Goal: Purchase product/service

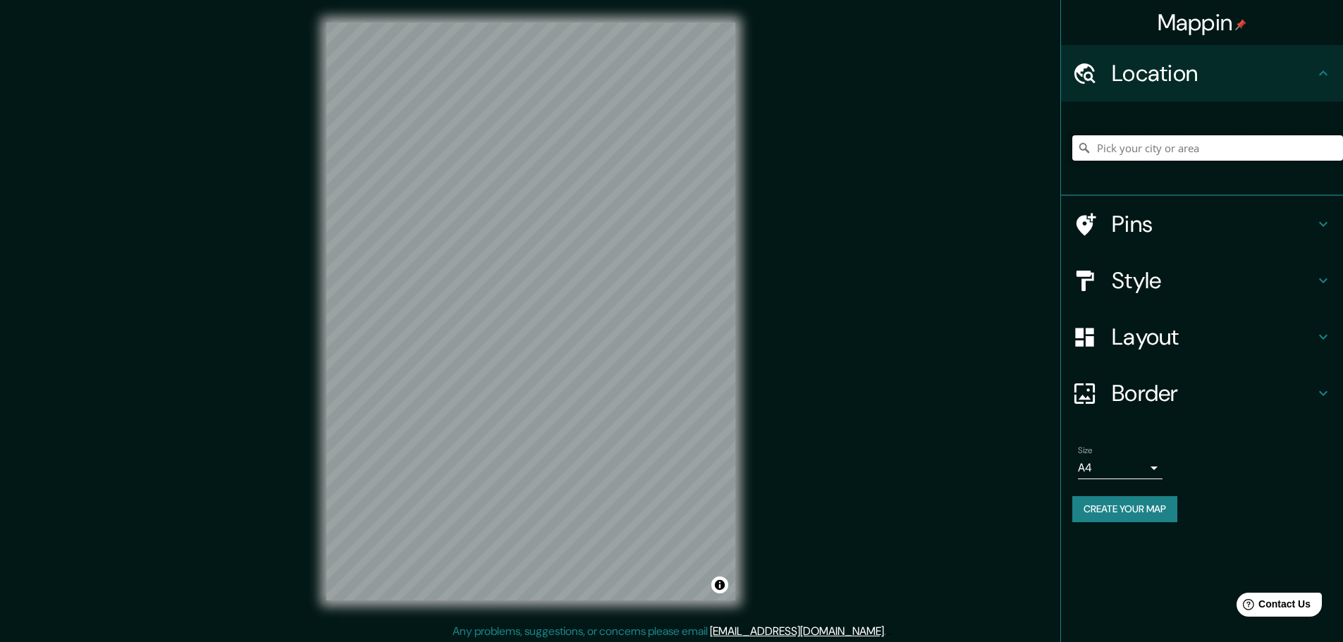
click at [1104, 150] on input "Pick your city or area" at bounding box center [1208, 147] width 271 height 25
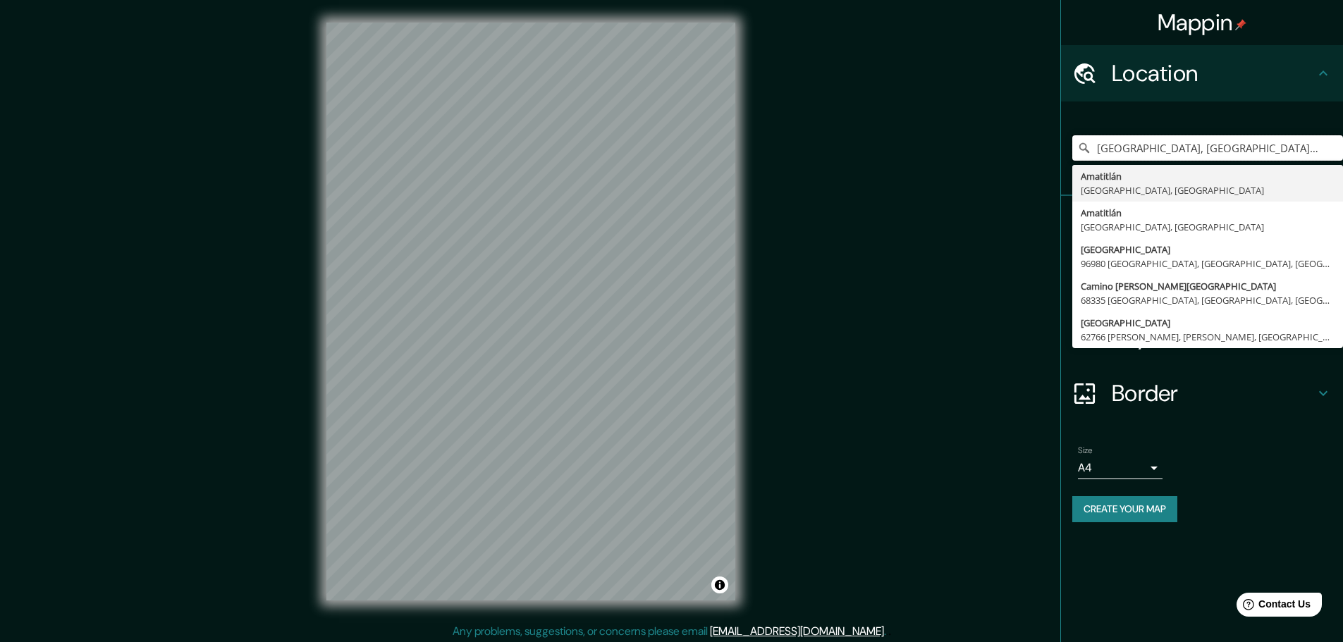
type input "[GEOGRAPHIC_DATA], [GEOGRAPHIC_DATA], [GEOGRAPHIC_DATA]"
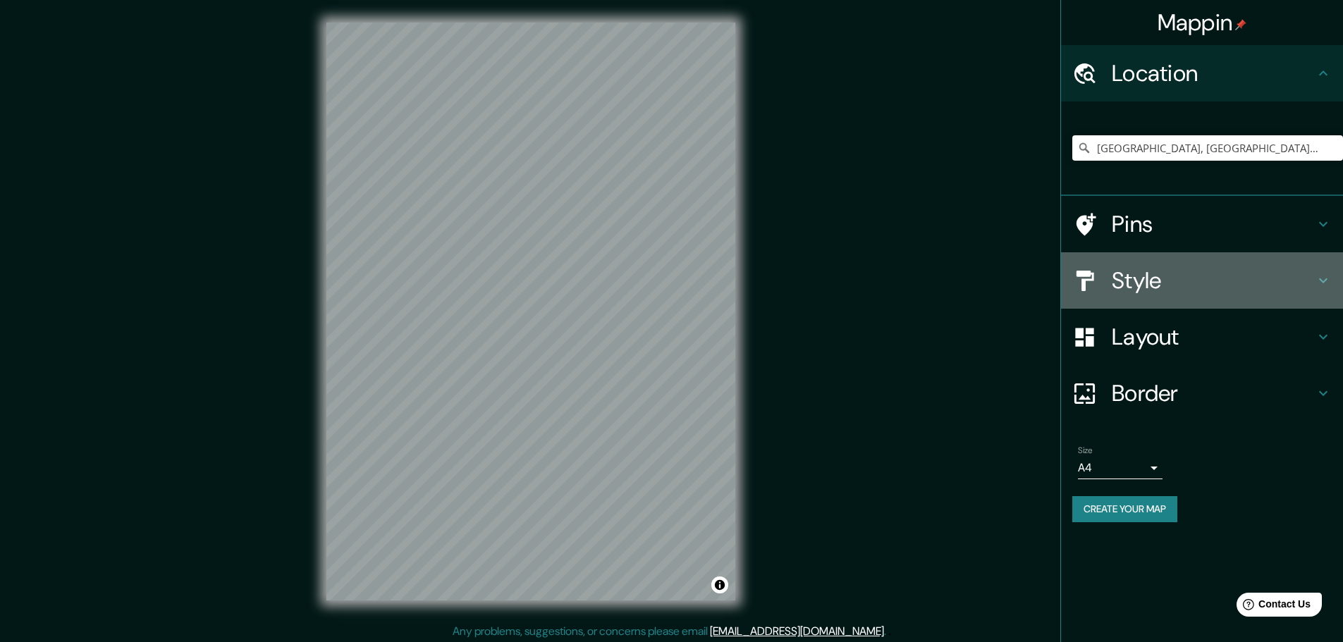
click at [1322, 279] on icon at bounding box center [1323, 280] width 17 height 17
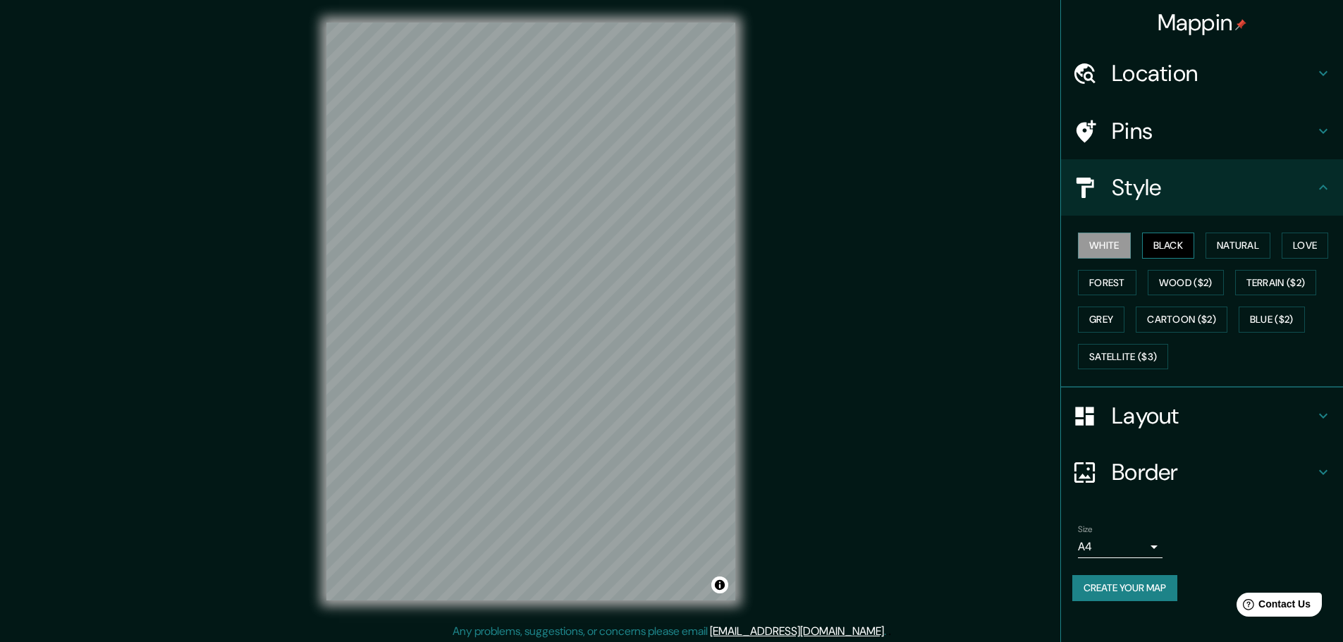
click at [1172, 238] on button "Black" at bounding box center [1168, 246] width 53 height 26
click at [1231, 240] on button "Natural" at bounding box center [1238, 246] width 65 height 26
click at [1299, 245] on button "Love" at bounding box center [1305, 246] width 47 height 26
click at [1116, 286] on button "Forest" at bounding box center [1107, 283] width 59 height 26
click at [1170, 281] on button "Wood ($2)" at bounding box center [1186, 283] width 76 height 26
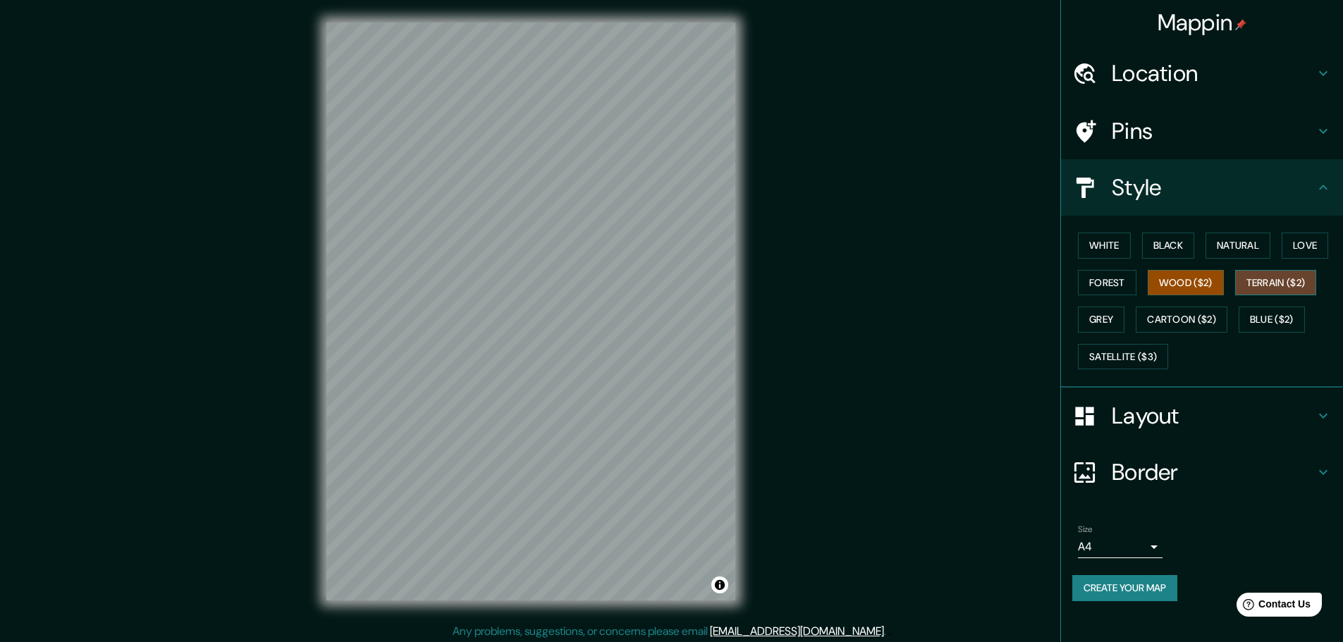
click at [1263, 276] on button "Terrain ($2)" at bounding box center [1277, 283] width 82 height 26
click at [1113, 315] on button "Grey" at bounding box center [1101, 320] width 47 height 26
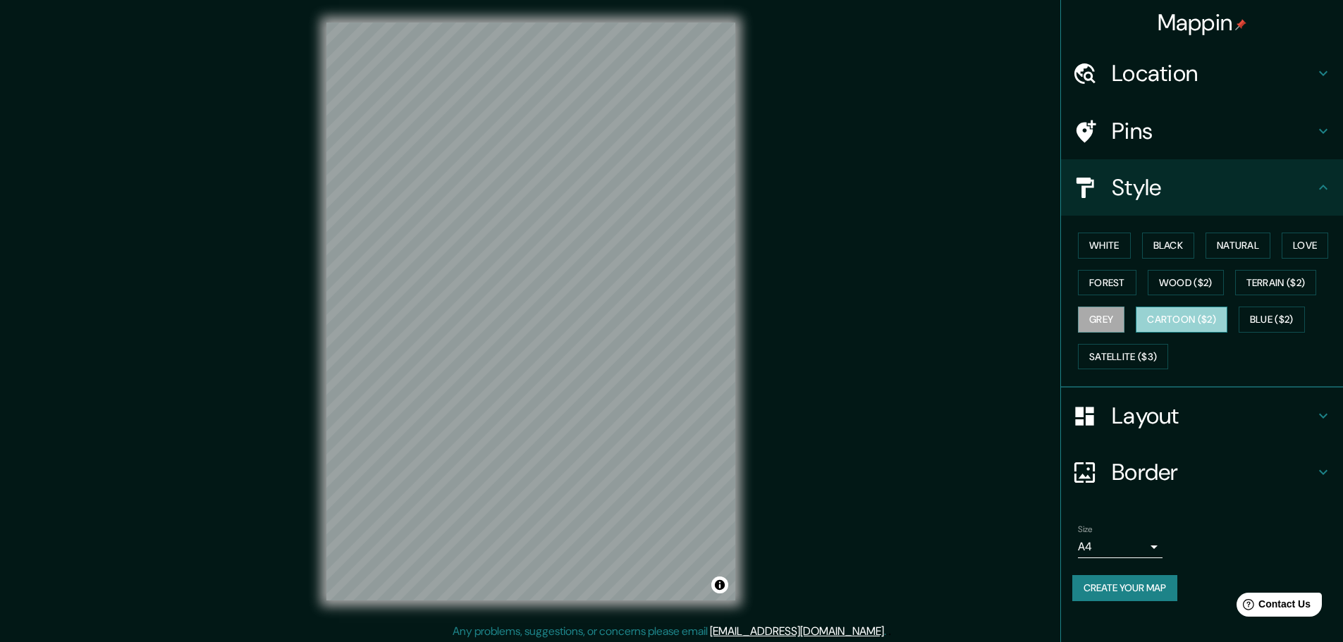
click at [1184, 319] on button "Cartoon ($2)" at bounding box center [1182, 320] width 92 height 26
click at [1269, 319] on button "Blue ($2)" at bounding box center [1272, 320] width 66 height 26
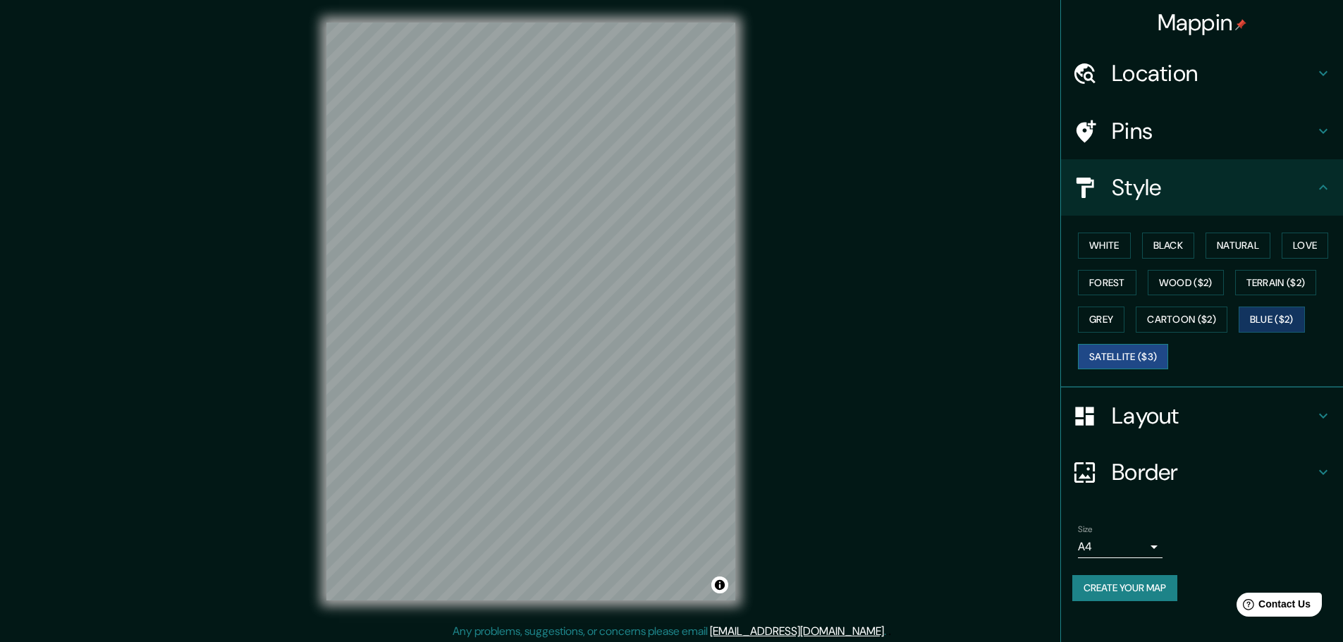
click at [1140, 362] on button "Satellite ($3)" at bounding box center [1123, 357] width 90 height 26
click at [1118, 248] on button "White" at bounding box center [1104, 246] width 53 height 26
click at [1156, 245] on button "Black" at bounding box center [1168, 246] width 53 height 26
drag, startPoint x: 1235, startPoint y: 249, endPoint x: 1245, endPoint y: 248, distance: 10.7
click at [1235, 249] on button "Natural" at bounding box center [1238, 246] width 65 height 26
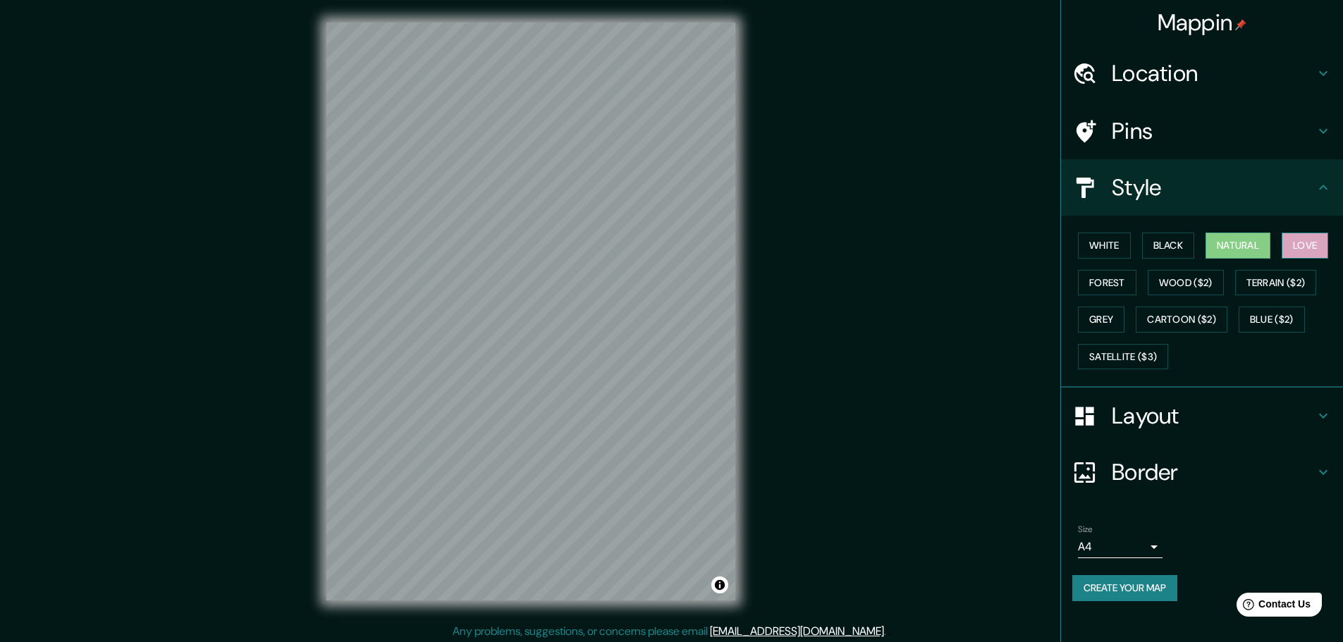
click at [1306, 243] on button "Love" at bounding box center [1305, 246] width 47 height 26
click at [1111, 283] on button "Forest" at bounding box center [1107, 283] width 59 height 26
click at [1258, 322] on button "Blue ($2)" at bounding box center [1272, 320] width 66 height 26
click at [1112, 246] on button "White" at bounding box center [1104, 246] width 53 height 26
click at [1159, 415] on h4 "Layout" at bounding box center [1213, 416] width 203 height 28
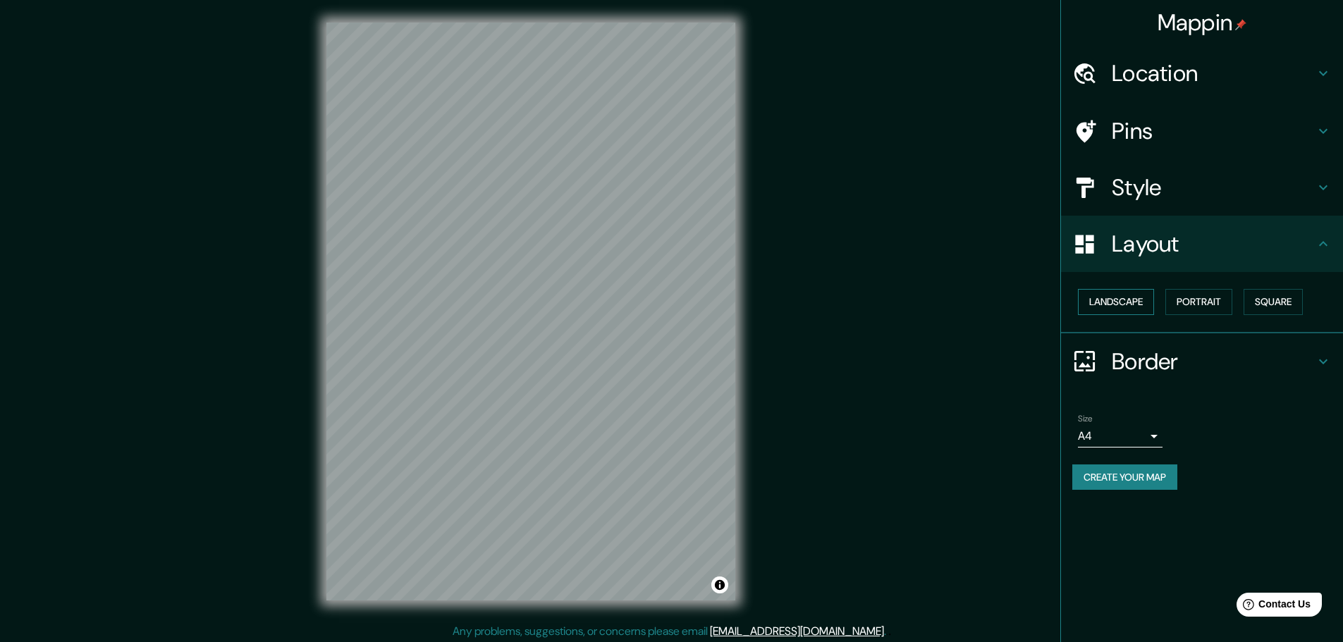
click at [1140, 299] on button "Landscape" at bounding box center [1116, 302] width 76 height 26
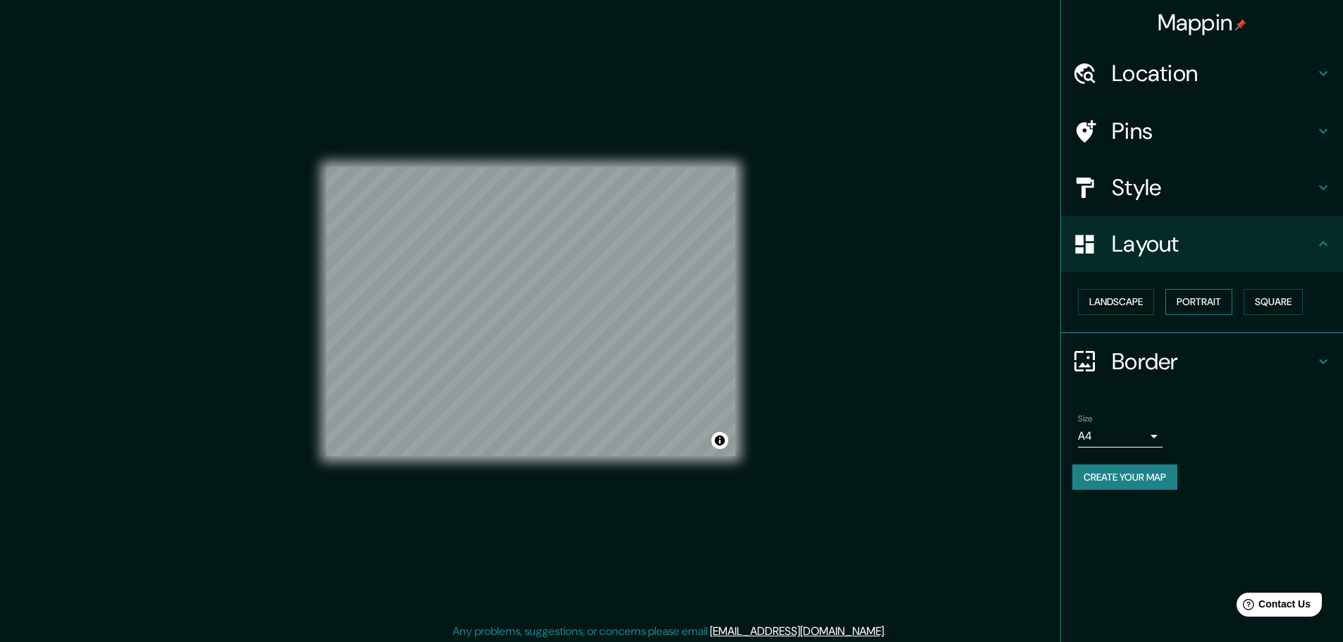
click at [1197, 297] on button "Portrait" at bounding box center [1199, 302] width 67 height 26
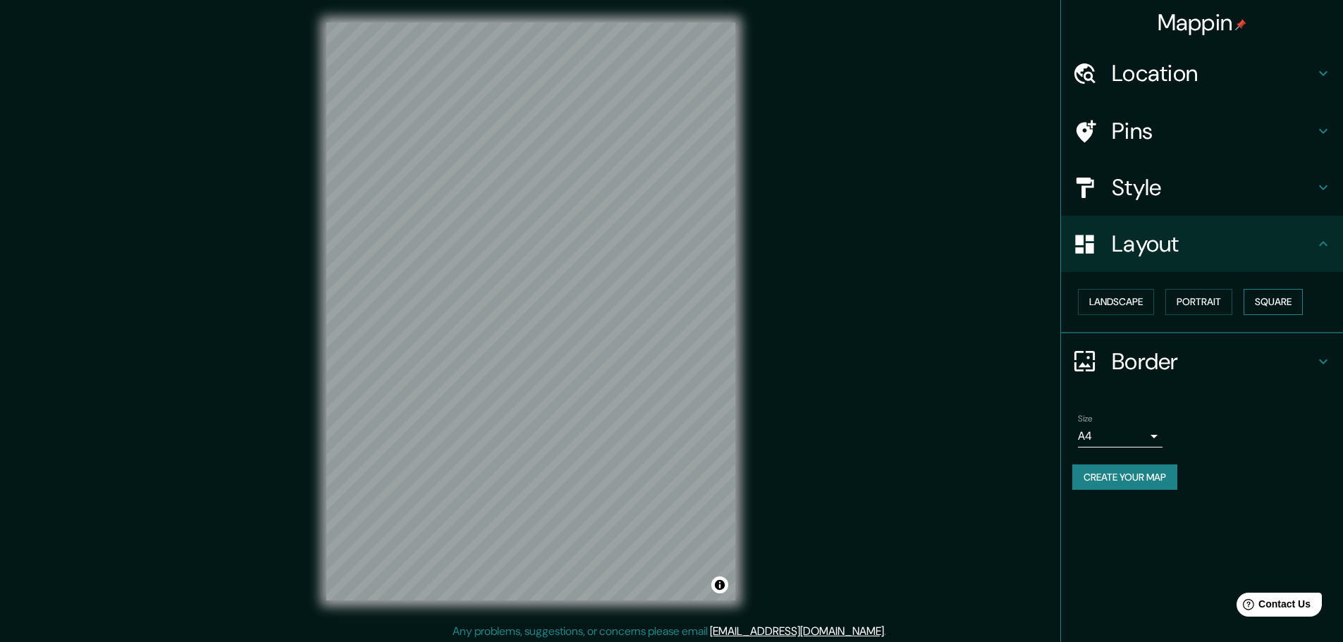
click at [1266, 294] on button "Square" at bounding box center [1273, 302] width 59 height 26
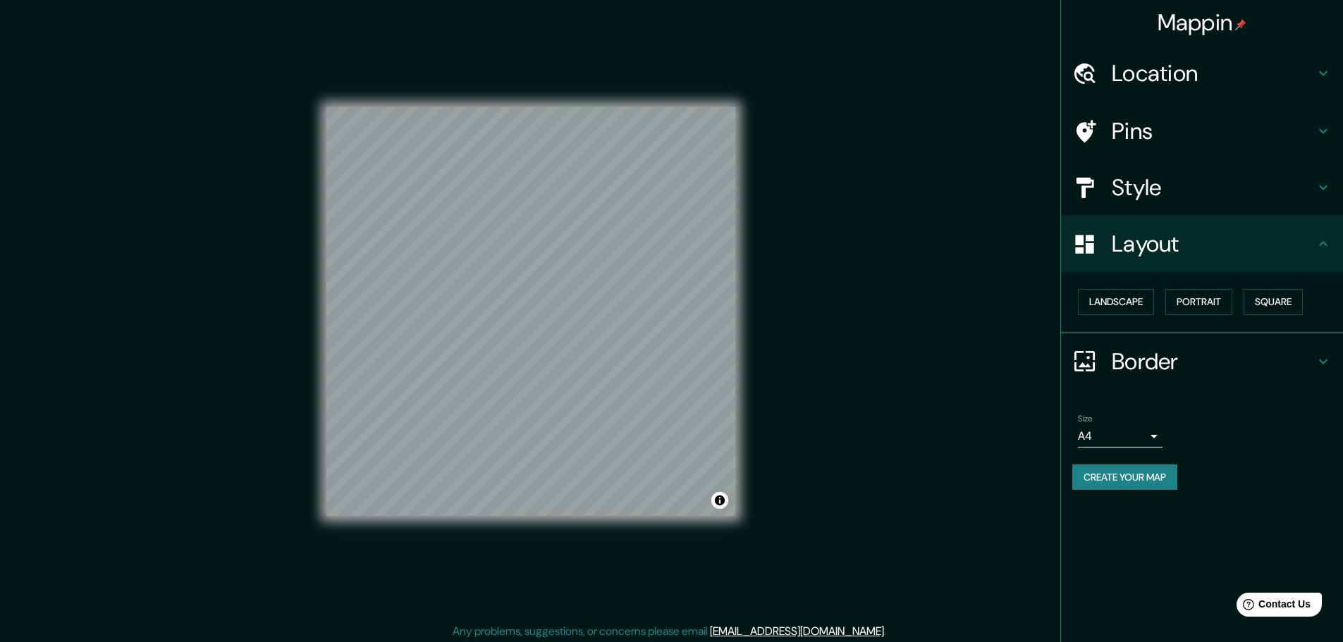
click at [1160, 361] on h4 "Border" at bounding box center [1213, 362] width 203 height 28
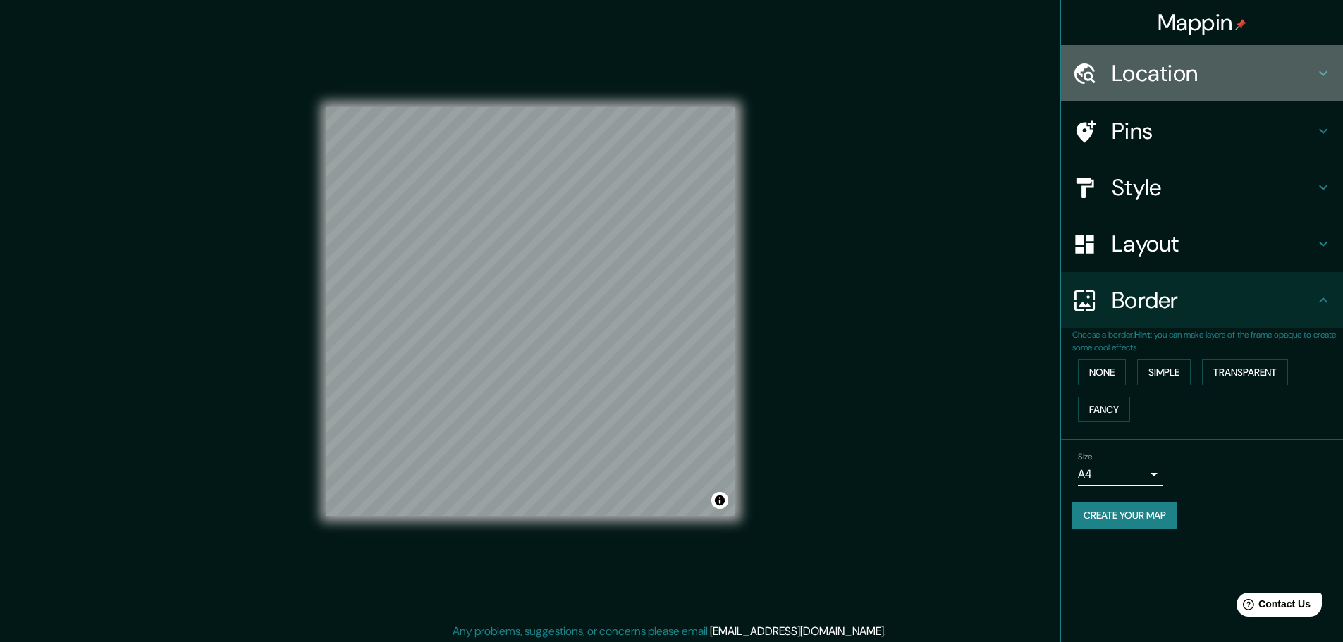
click at [1265, 81] on h4 "Location" at bounding box center [1213, 73] width 203 height 28
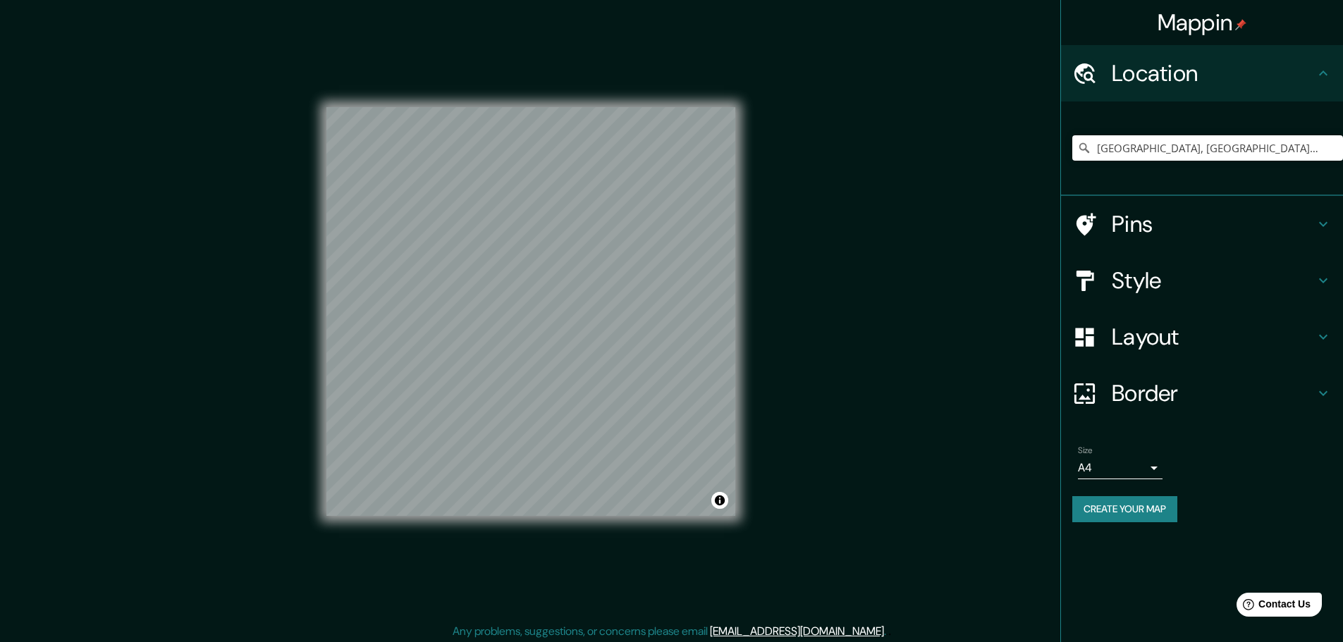
click at [1237, 225] on h4 "Pins" at bounding box center [1213, 224] width 203 height 28
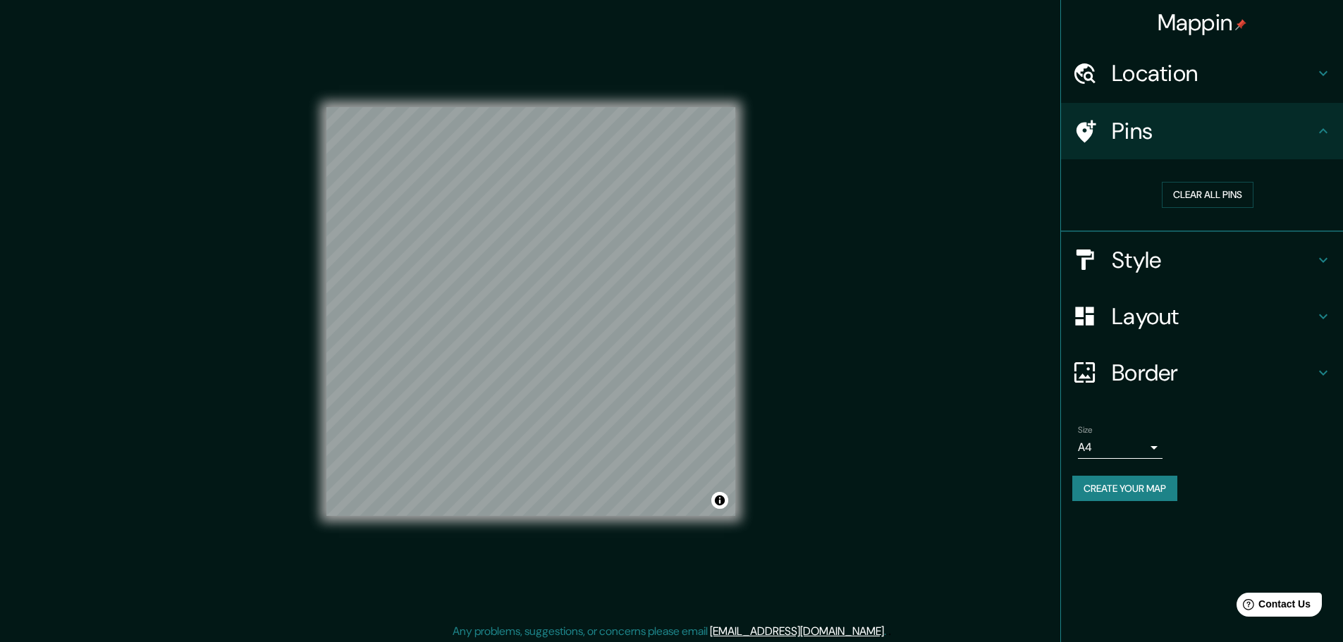
click at [1243, 250] on h4 "Style" at bounding box center [1213, 260] width 203 height 28
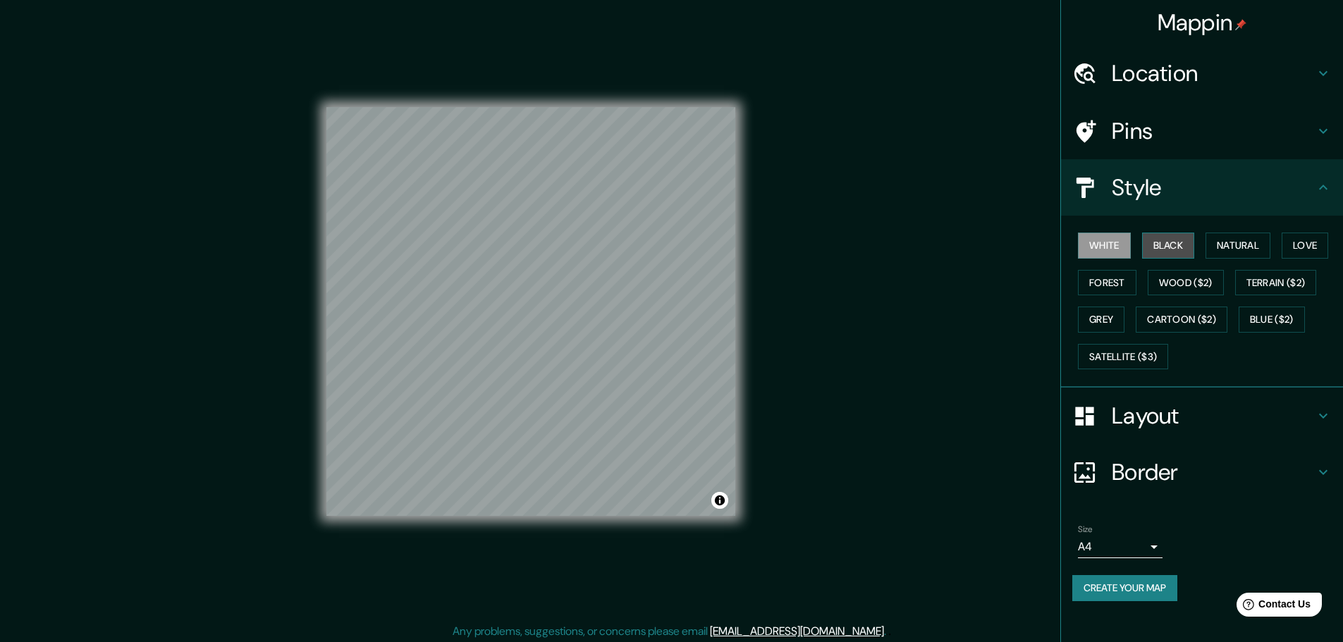
click at [1173, 253] on button "Black" at bounding box center [1168, 246] width 53 height 26
click at [1233, 246] on button "Natural" at bounding box center [1238, 246] width 65 height 26
click at [1306, 236] on button "Love" at bounding box center [1305, 246] width 47 height 26
click at [1278, 312] on button "Blue ($2)" at bounding box center [1272, 320] width 66 height 26
click at [1100, 286] on button "Forest" at bounding box center [1107, 283] width 59 height 26
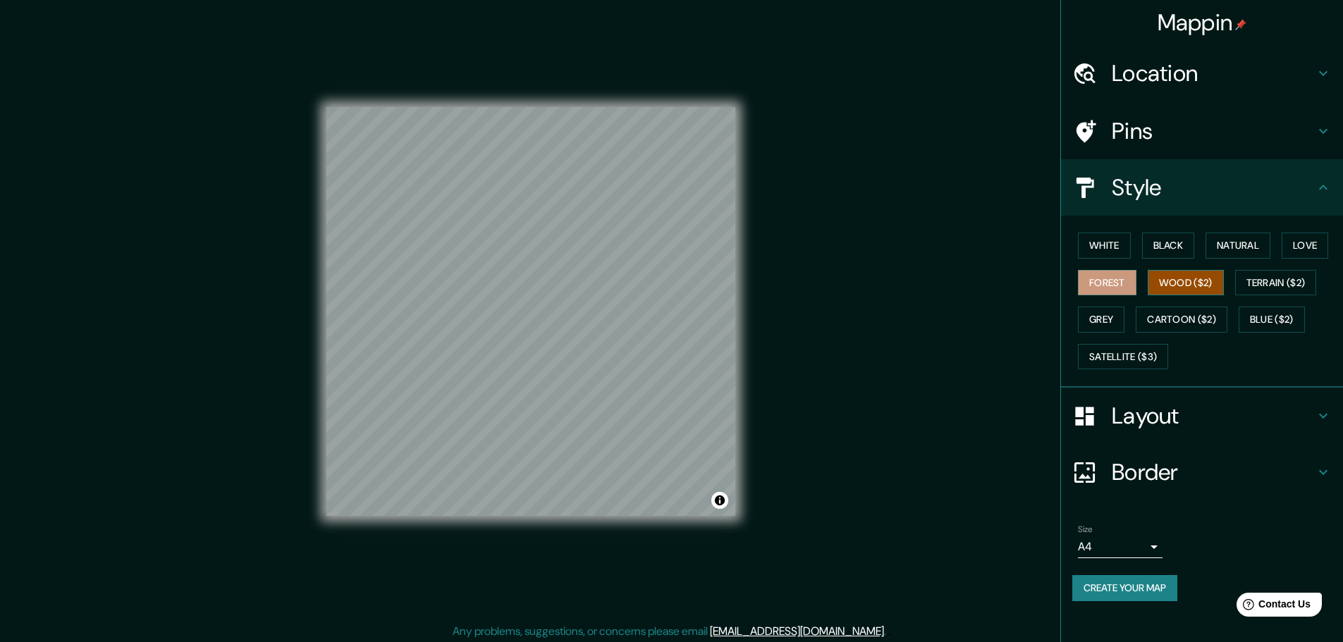
click at [1185, 283] on button "Wood ($2)" at bounding box center [1186, 283] width 76 height 26
click at [1273, 278] on button "Terrain ($2)" at bounding box center [1277, 283] width 82 height 26
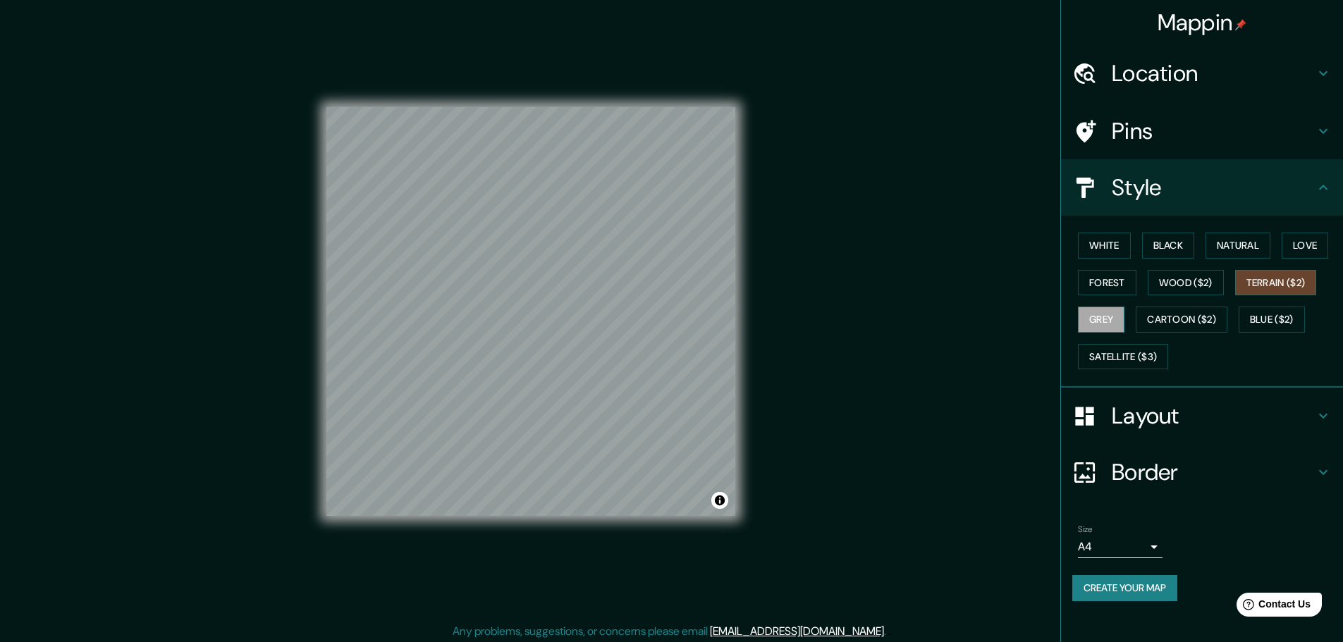
click at [1104, 319] on button "Grey" at bounding box center [1101, 320] width 47 height 26
click at [1178, 311] on button "Cartoon ($2)" at bounding box center [1182, 320] width 92 height 26
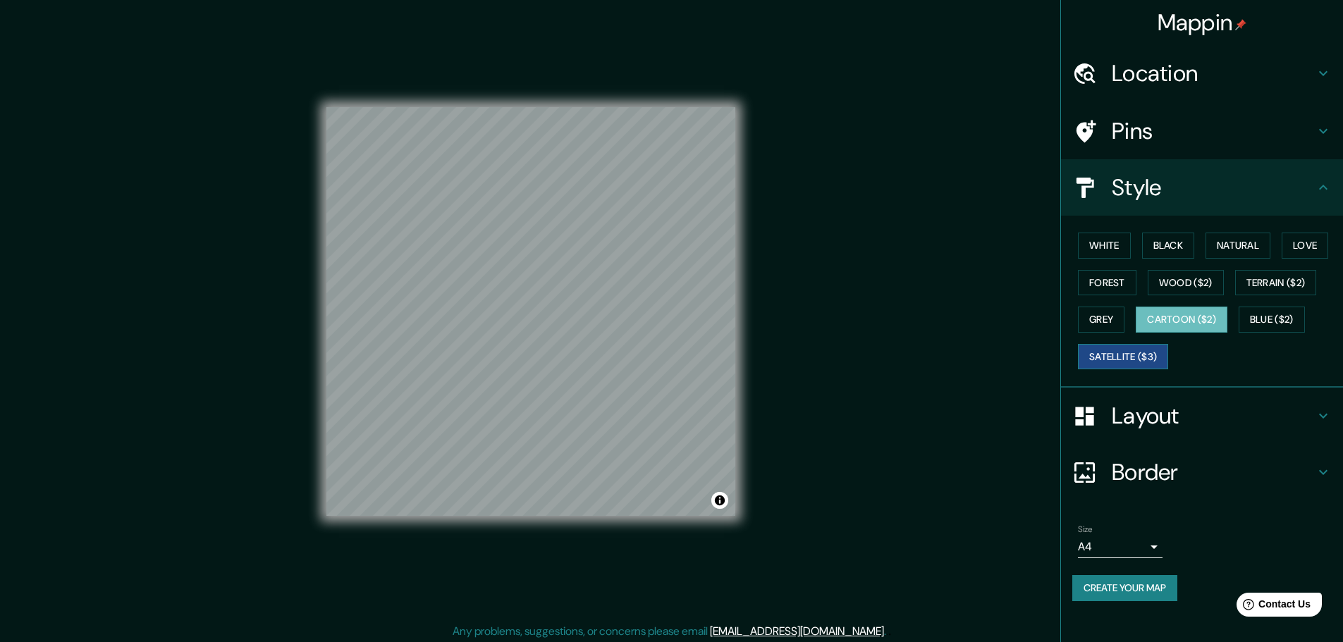
click at [1104, 347] on button "Satellite ($3)" at bounding box center [1123, 357] width 90 height 26
click at [1100, 317] on button "Grey" at bounding box center [1101, 320] width 47 height 26
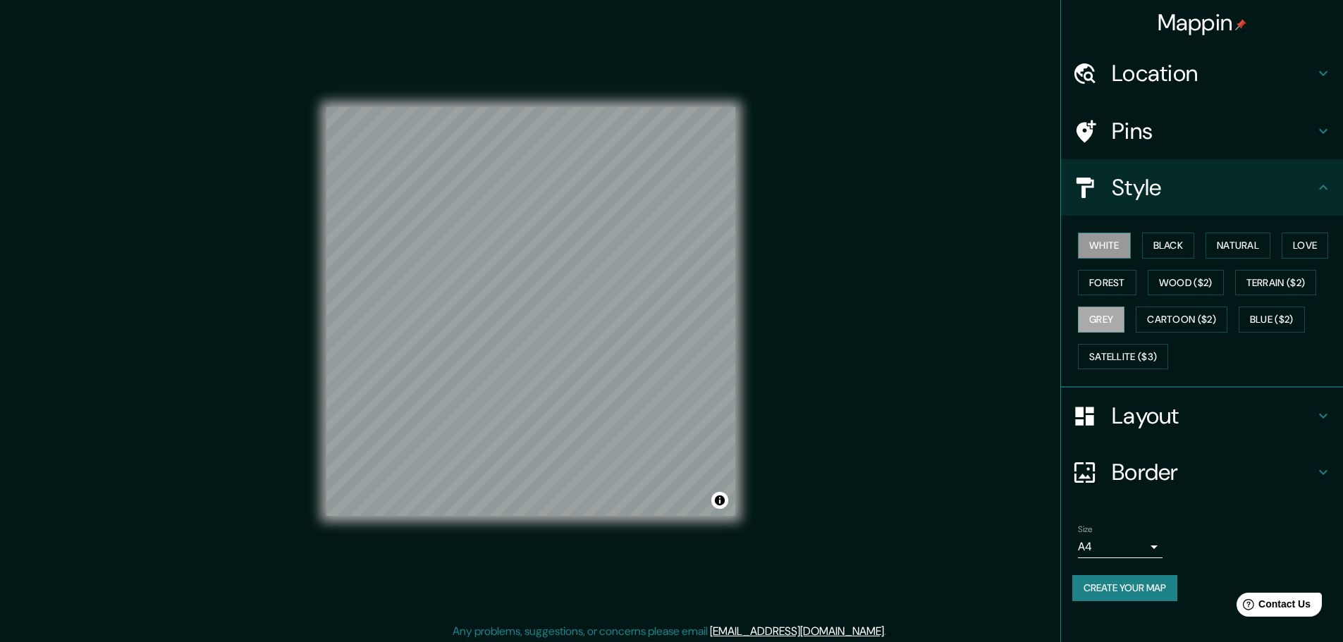
click at [1109, 249] on button "White" at bounding box center [1104, 246] width 53 height 26
click at [1225, 403] on h4 "Layout" at bounding box center [1213, 416] width 203 height 28
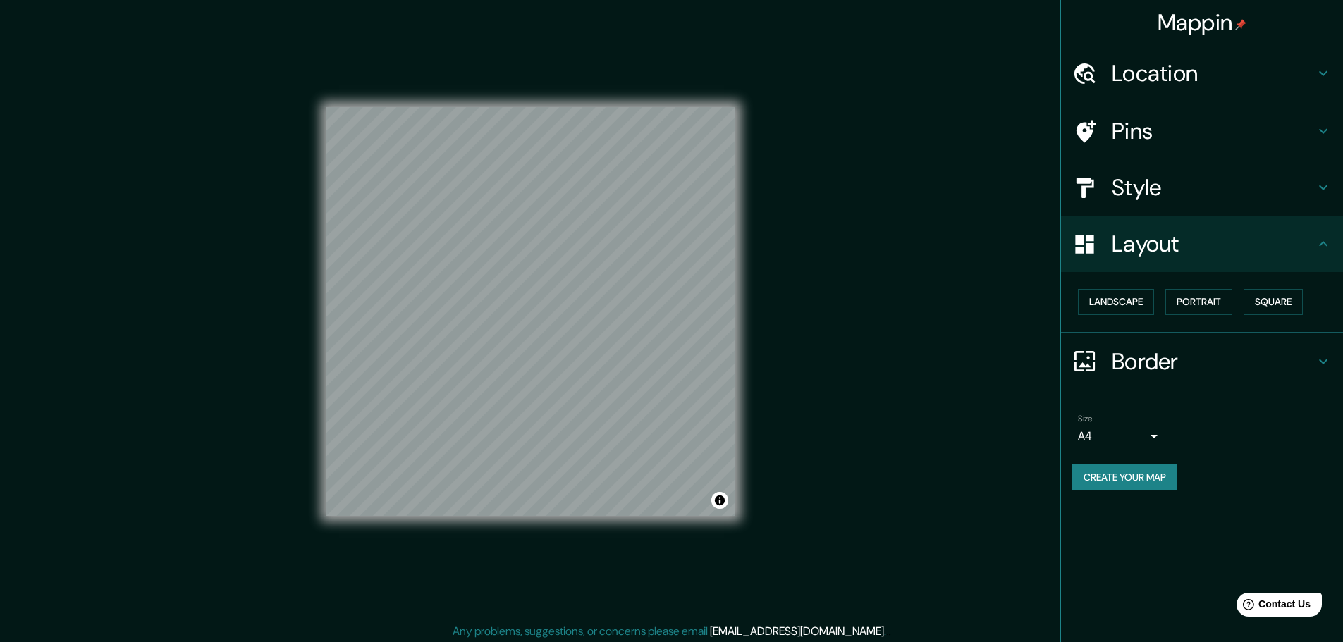
click at [1216, 352] on h4 "Border" at bounding box center [1213, 362] width 203 height 28
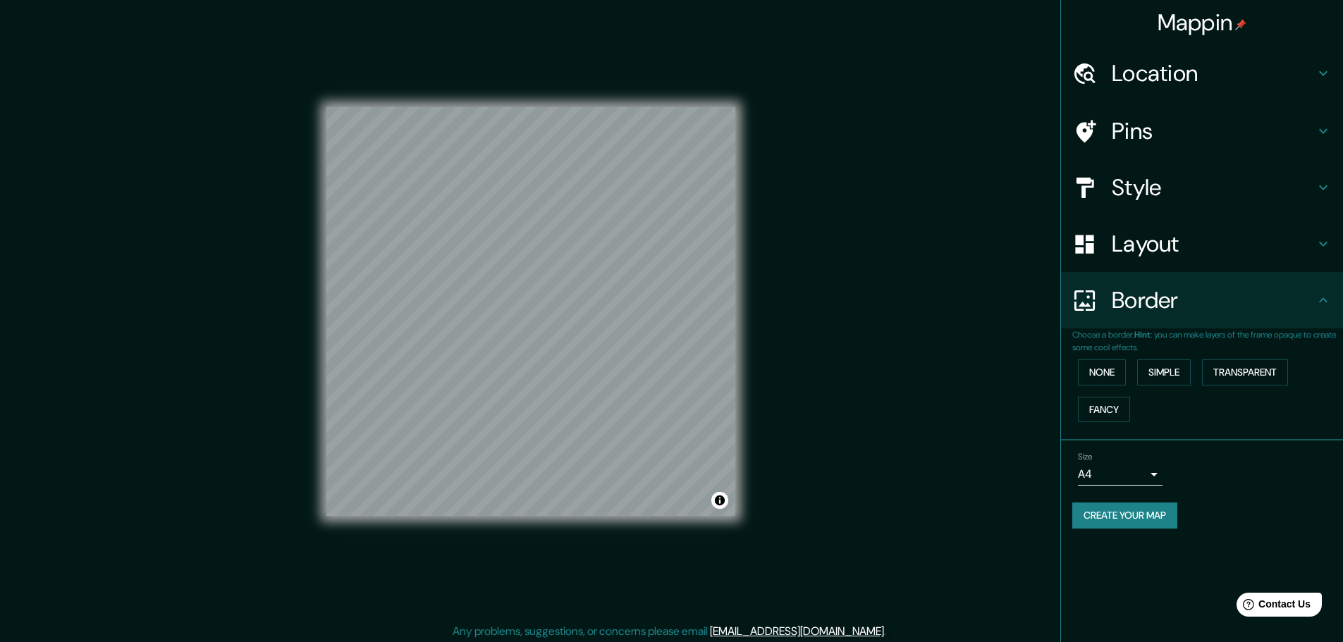
click at [1221, 335] on p "Choose a border. Hint : you can make layers of the frame opaque to create some …" at bounding box center [1208, 341] width 271 height 25
click at [1148, 513] on button "Create your map" at bounding box center [1125, 516] width 105 height 26
click at [1157, 471] on body "Mappin Location Amatitlán, Departamento de Guatemala, Guatemala Amatitlán Depar…" at bounding box center [671, 321] width 1343 height 642
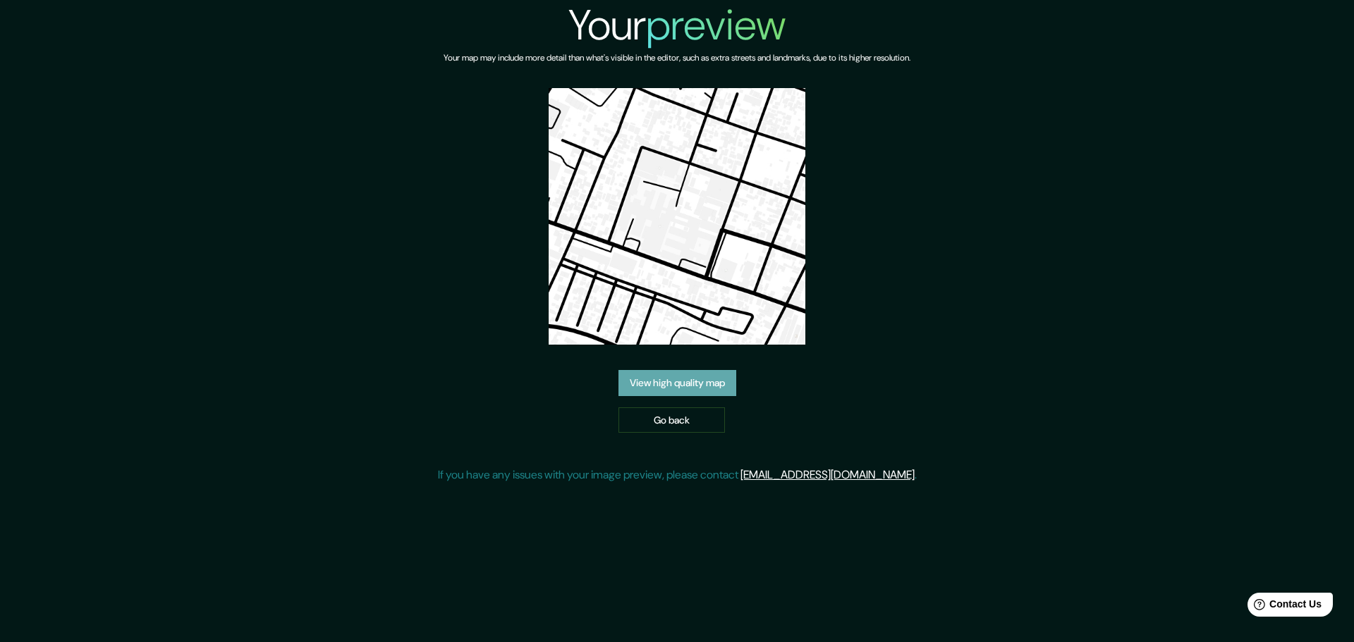
click at [673, 382] on link "View high quality map" at bounding box center [677, 383] width 118 height 26
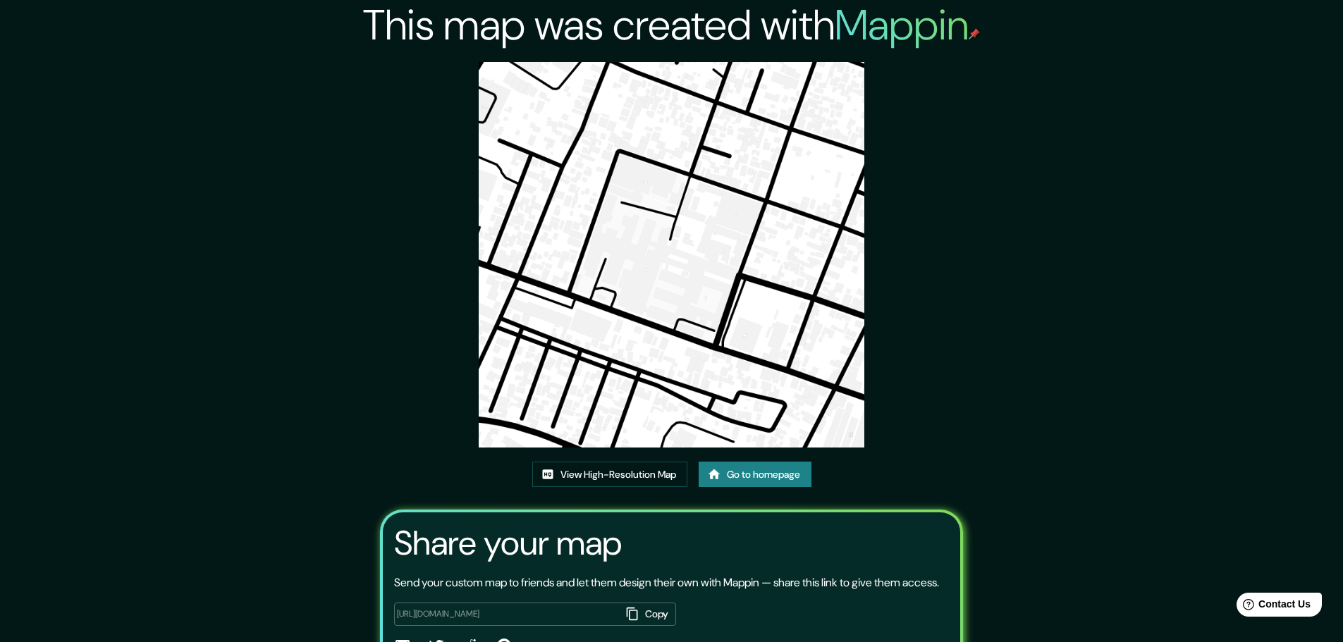
click at [932, 289] on div "This map was created with Mappin View High-Resolution Map Go to homepage Share …" at bounding box center [671, 360] width 617 height 721
click at [661, 473] on link "View High-Resolution Map" at bounding box center [609, 475] width 155 height 26
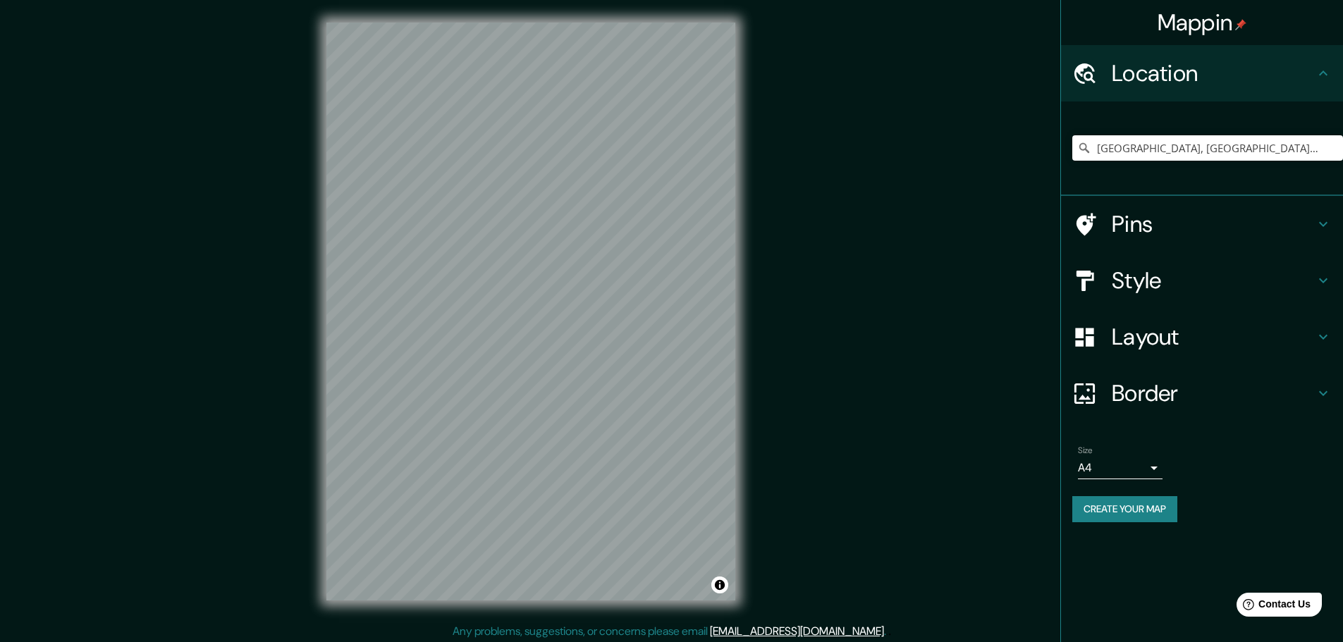
click at [1261, 341] on h4 "Layout" at bounding box center [1213, 337] width 203 height 28
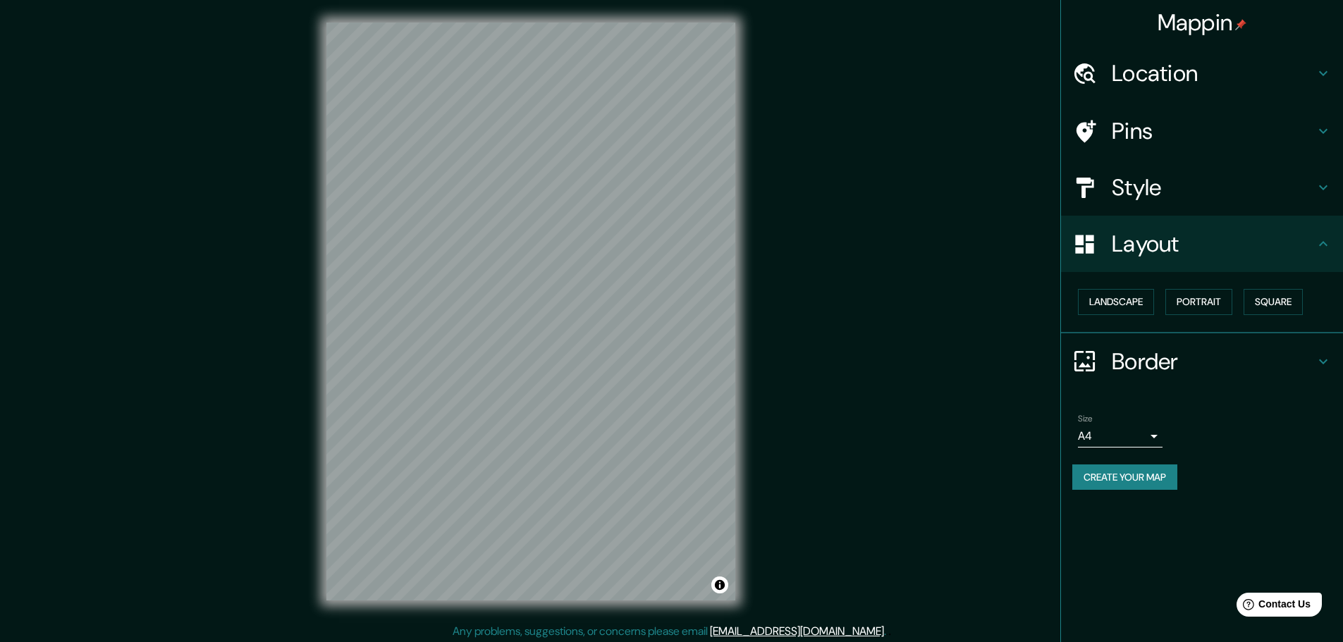
click at [1312, 250] on h4 "Layout" at bounding box center [1213, 244] width 203 height 28
click at [1334, 191] on div "Style" at bounding box center [1202, 187] width 282 height 56
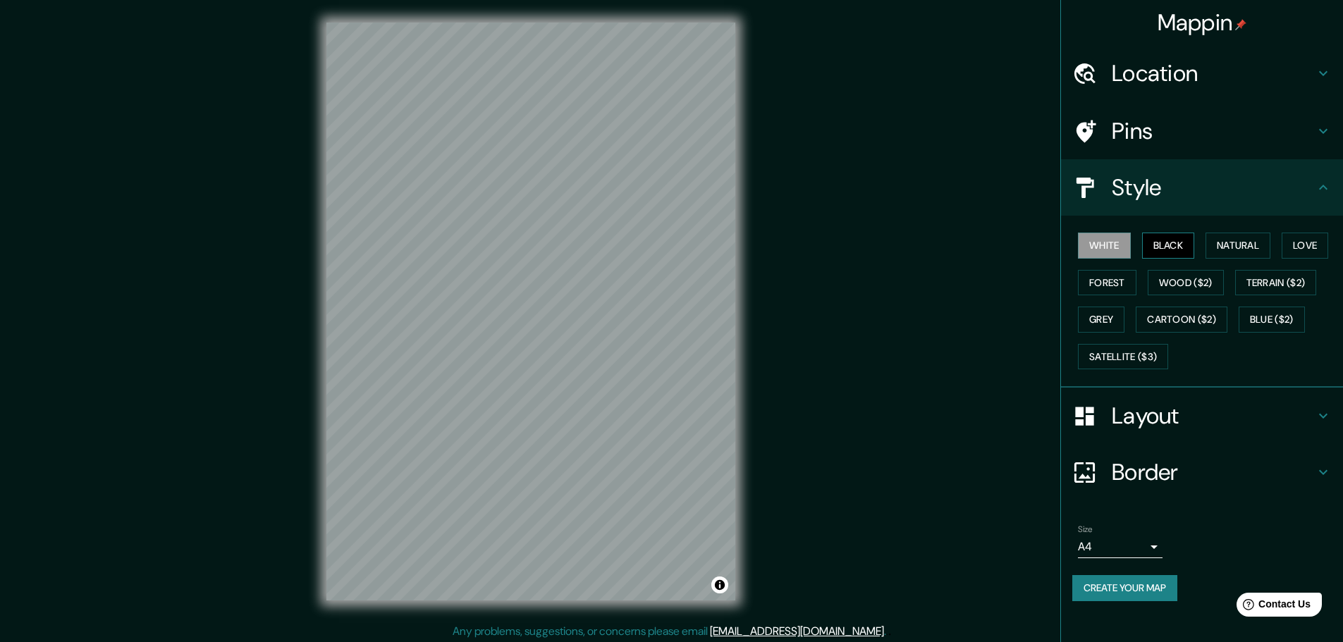
click at [1164, 245] on button "Black" at bounding box center [1168, 246] width 53 height 26
click at [1222, 248] on button "Natural" at bounding box center [1238, 246] width 65 height 26
click at [1298, 245] on button "Love" at bounding box center [1305, 246] width 47 height 26
click at [1229, 245] on button "Natural" at bounding box center [1238, 246] width 65 height 26
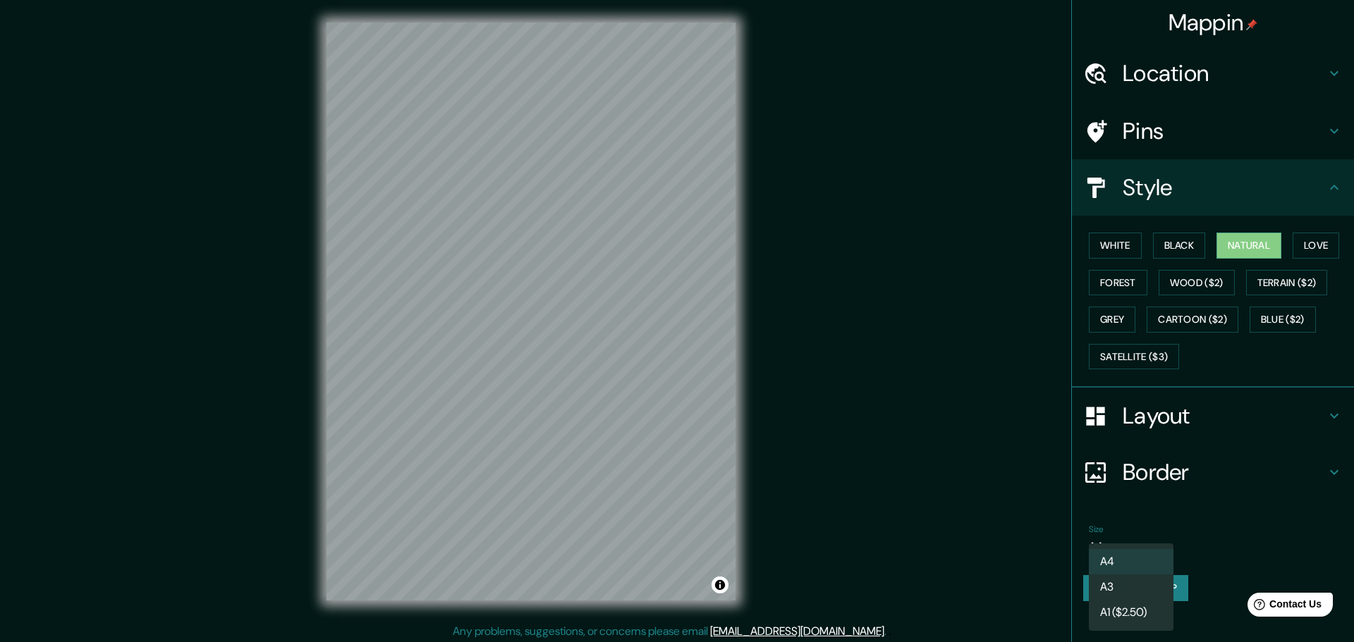
click at [1155, 542] on body "Mappin Location [GEOGRAPHIC_DATA], [GEOGRAPHIC_DATA], [GEOGRAPHIC_DATA] Pins St…" at bounding box center [677, 321] width 1354 height 642
click at [1133, 286] on div at bounding box center [677, 321] width 1354 height 642
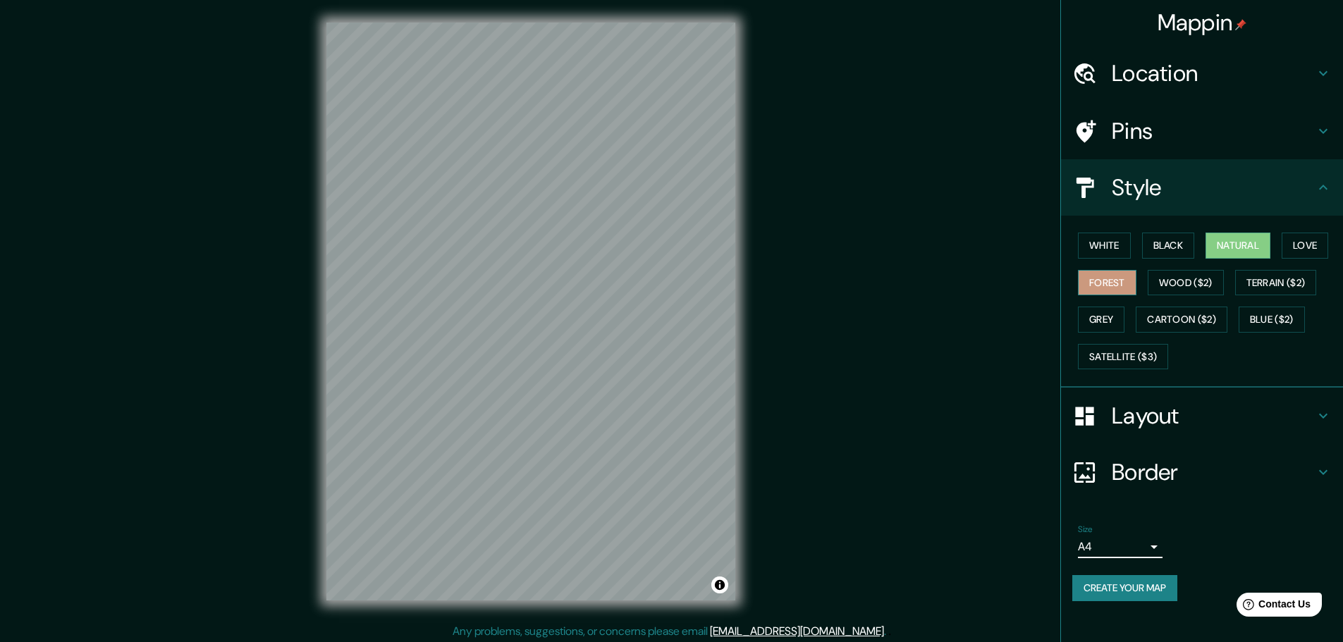
click at [1125, 278] on button "Forest" at bounding box center [1107, 283] width 59 height 26
click at [1173, 284] on button "Wood ($2)" at bounding box center [1186, 283] width 76 height 26
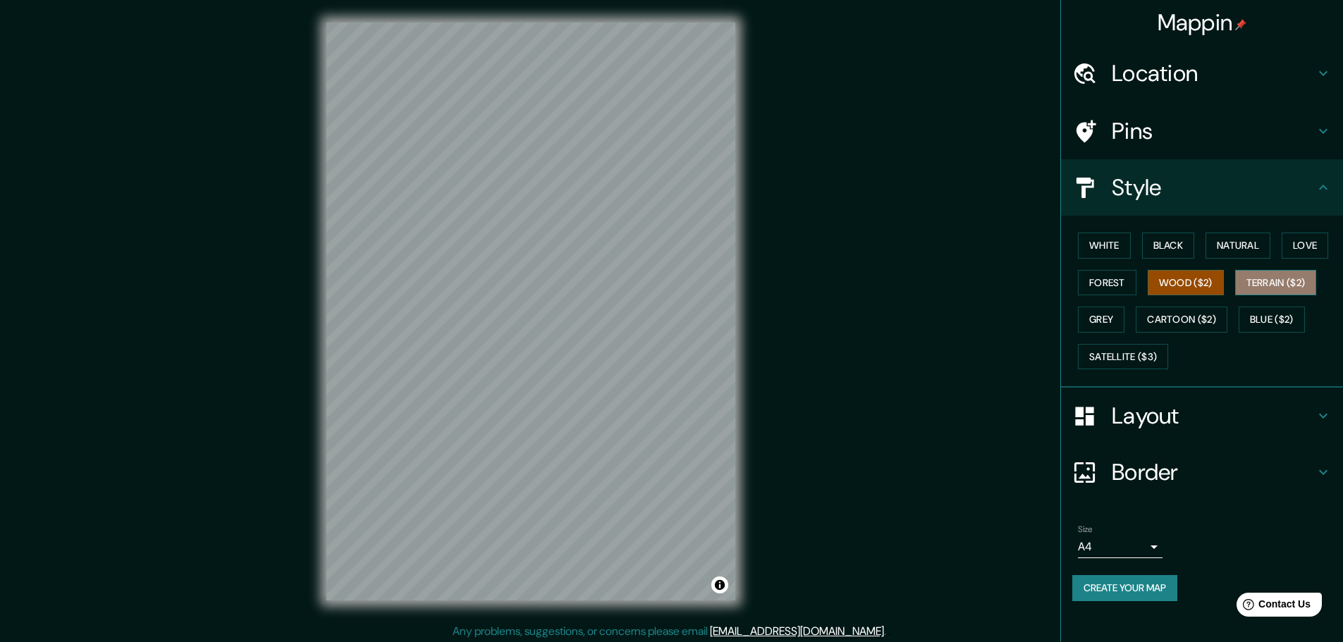
click at [1265, 291] on button "Terrain ($2)" at bounding box center [1277, 283] width 82 height 26
click at [1264, 320] on button "Blue ($2)" at bounding box center [1272, 320] width 66 height 26
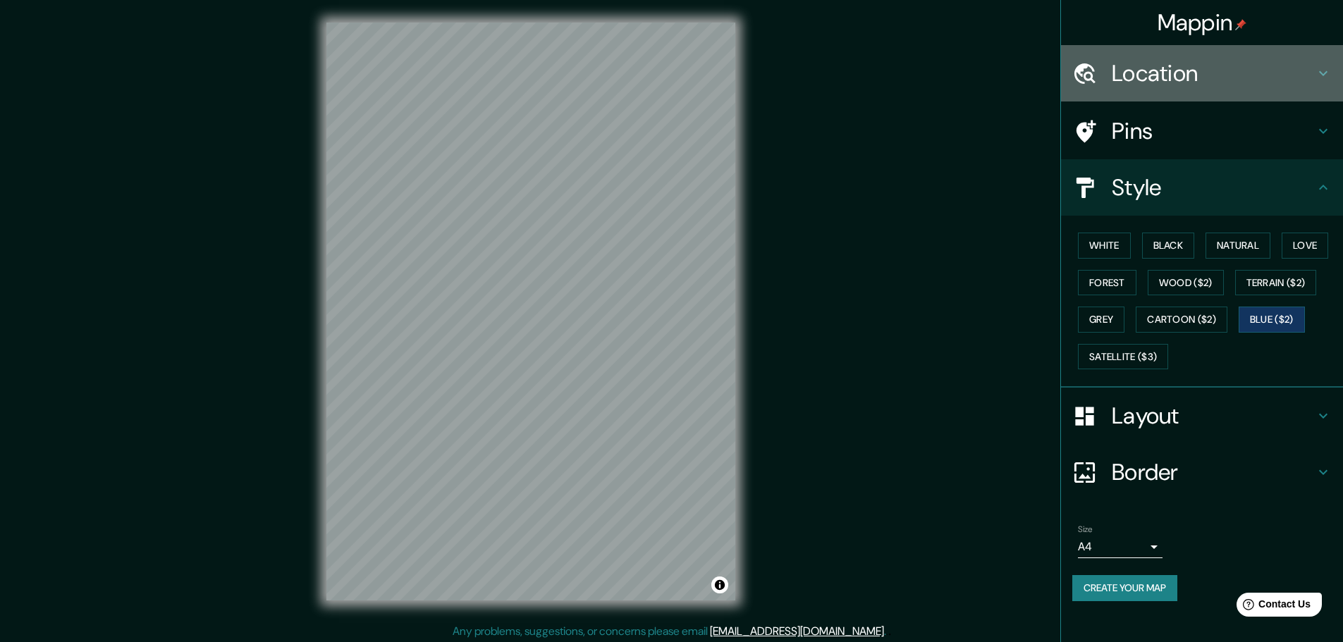
click at [1198, 75] on h4 "Location" at bounding box center [1213, 73] width 203 height 28
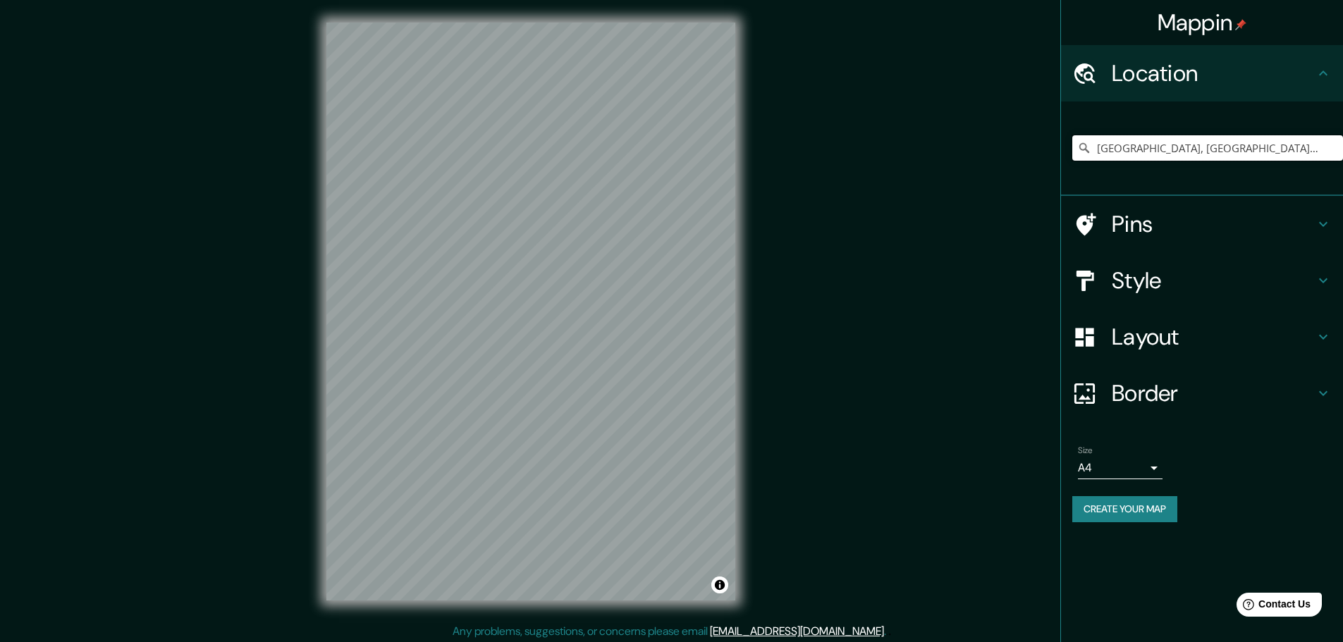
click at [1169, 141] on input "[GEOGRAPHIC_DATA], [GEOGRAPHIC_DATA], [GEOGRAPHIC_DATA]" at bounding box center [1208, 147] width 271 height 25
click at [1260, 147] on input "[GEOGRAPHIC_DATA], [GEOGRAPHIC_DATA], [GEOGRAPHIC_DATA]" at bounding box center [1208, 147] width 271 height 25
click at [1322, 150] on input "[GEOGRAPHIC_DATA], [GEOGRAPHIC_DATA], [GEOGRAPHIC_DATA]" at bounding box center [1208, 147] width 271 height 25
click at [1301, 149] on input "[GEOGRAPHIC_DATA], [GEOGRAPHIC_DATA], [GEOGRAPHIC_DATA]" at bounding box center [1208, 147] width 271 height 25
click at [1099, 146] on input "[GEOGRAPHIC_DATA], [GEOGRAPHIC_DATA], [GEOGRAPHIC_DATA]" at bounding box center [1208, 147] width 271 height 25
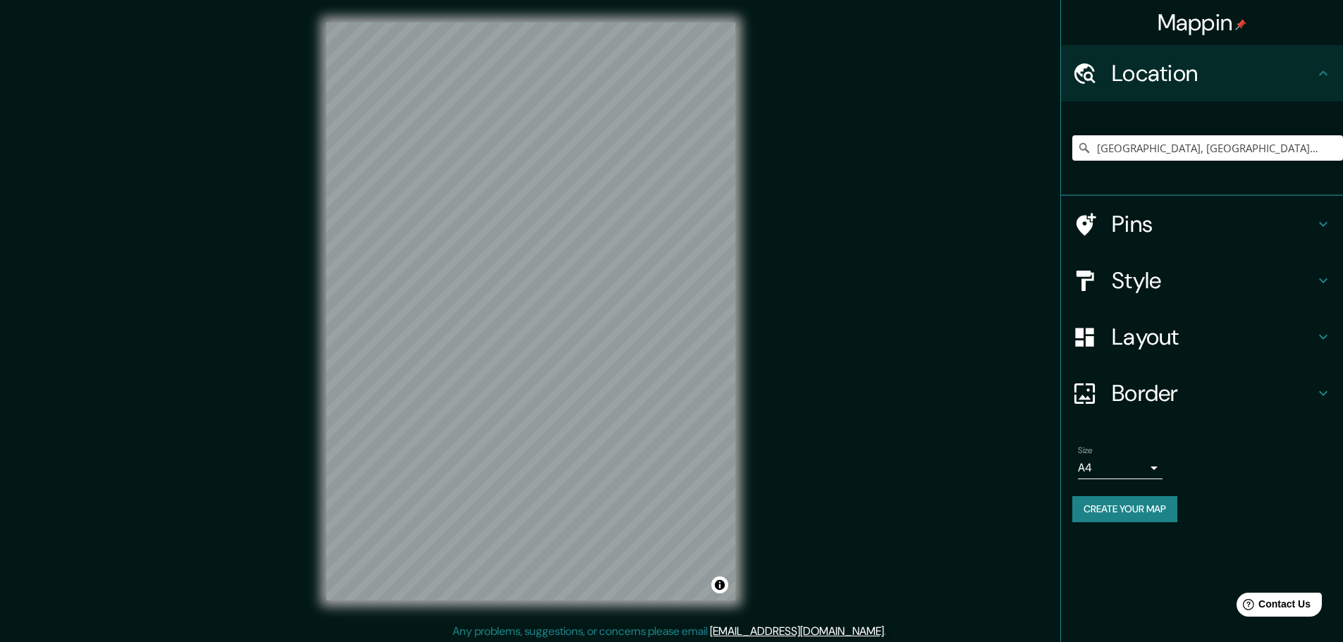
click at [1083, 144] on icon at bounding box center [1085, 148] width 14 height 14
click at [1083, 149] on icon at bounding box center [1085, 148] width 14 height 14
drag, startPoint x: 1118, startPoint y: 139, endPoint x: 1123, endPoint y: 145, distance: 8.0
click at [1118, 139] on input "[GEOGRAPHIC_DATA], [GEOGRAPHIC_DATA], [GEOGRAPHIC_DATA]" at bounding box center [1208, 147] width 271 height 25
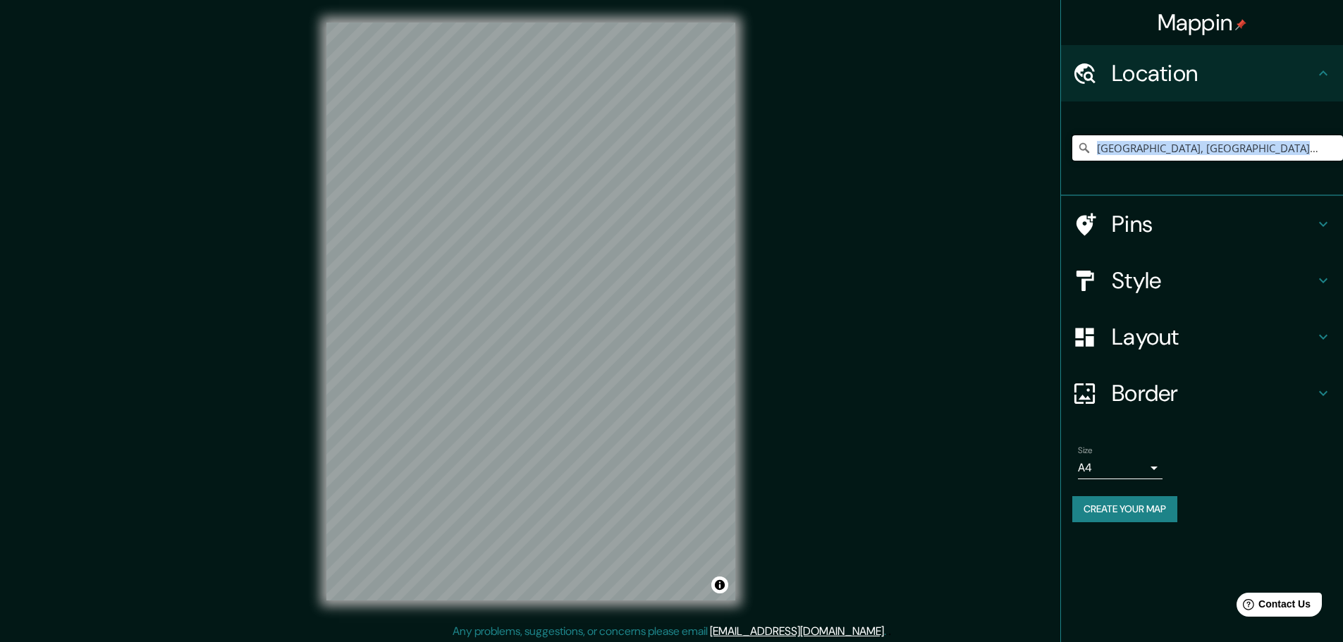
click at [1128, 147] on input "[GEOGRAPHIC_DATA], [GEOGRAPHIC_DATA], [GEOGRAPHIC_DATA]" at bounding box center [1208, 147] width 271 height 25
click at [1142, 153] on input "[GEOGRAPHIC_DATA], [GEOGRAPHIC_DATA], [GEOGRAPHIC_DATA]" at bounding box center [1208, 147] width 271 height 25
click at [1110, 142] on input "[GEOGRAPHIC_DATA], [GEOGRAPHIC_DATA], [GEOGRAPHIC_DATA]" at bounding box center [1208, 147] width 271 height 25
click at [1106, 148] on input "[GEOGRAPHIC_DATA], [GEOGRAPHIC_DATA], [GEOGRAPHIC_DATA]" at bounding box center [1208, 147] width 271 height 25
click at [894, 292] on div "Mappin Location [GEOGRAPHIC_DATA], [GEOGRAPHIC_DATA], [GEOGRAPHIC_DATA] Pins St…" at bounding box center [671, 323] width 1343 height 646
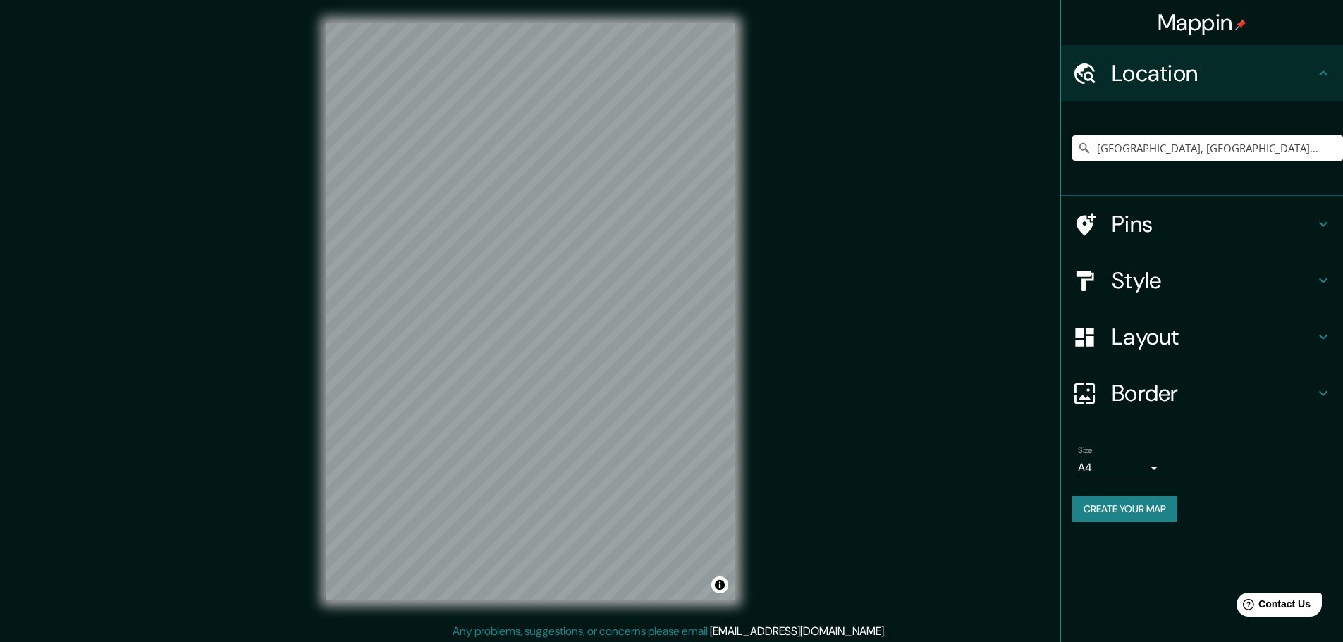
click at [1135, 147] on input "[GEOGRAPHIC_DATA], [GEOGRAPHIC_DATA], [GEOGRAPHIC_DATA]" at bounding box center [1208, 147] width 271 height 25
drag, startPoint x: 1109, startPoint y: 149, endPoint x: 1102, endPoint y: 196, distance: 47.7
click at [1107, 149] on input "[GEOGRAPHIC_DATA], [GEOGRAPHIC_DATA], [GEOGRAPHIC_DATA]" at bounding box center [1208, 147] width 271 height 25
type input "[GEOGRAPHIC_DATA], [GEOGRAPHIC_DATA], [GEOGRAPHIC_DATA]"
